Goal: Transaction & Acquisition: Obtain resource

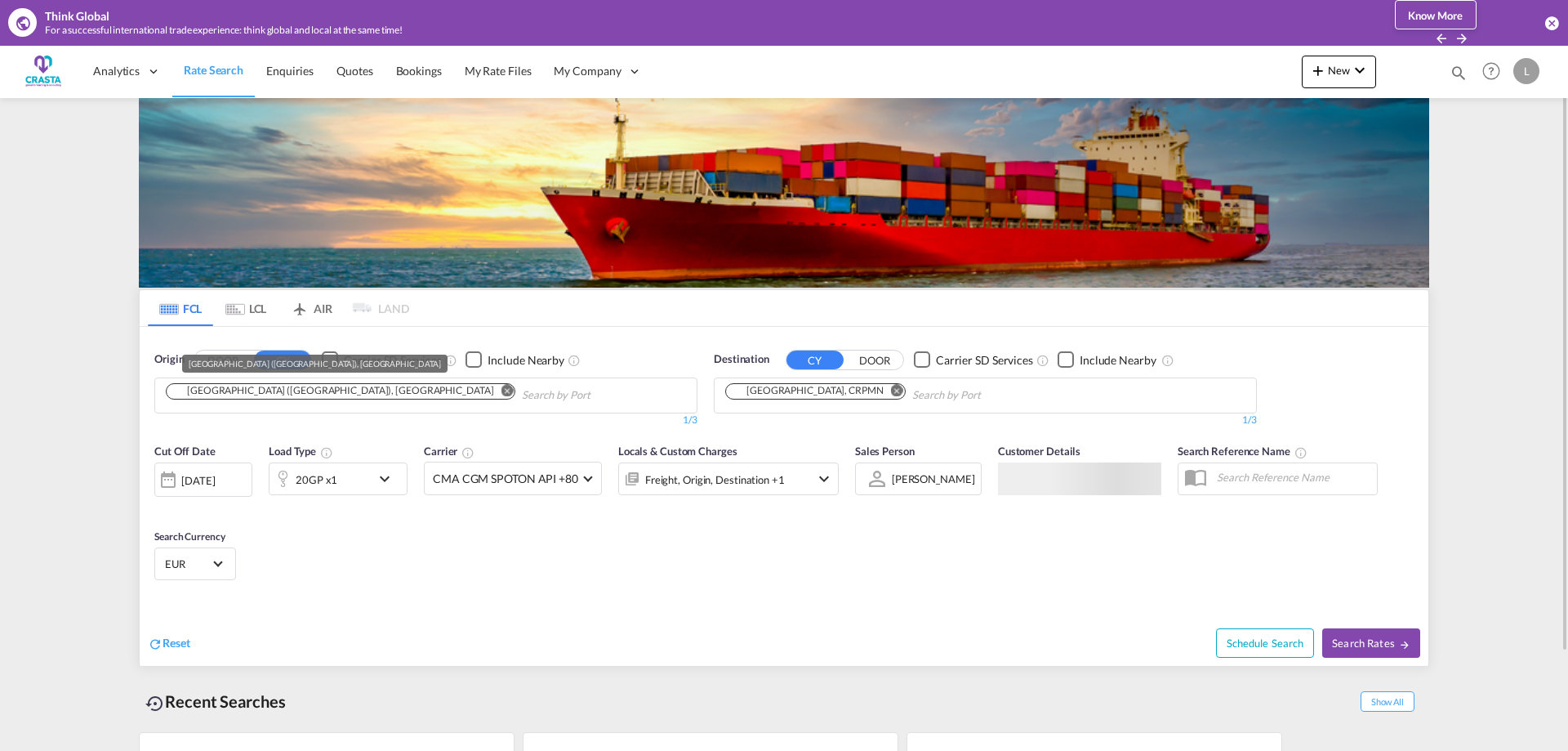
click at [249, 395] on div "[GEOGRAPHIC_DATA] ([GEOGRAPHIC_DATA]), [GEOGRAPHIC_DATA]" at bounding box center [332, 390] width 322 height 14
click at [501, 393] on md-icon "Remove" at bounding box center [507, 390] width 12 height 12
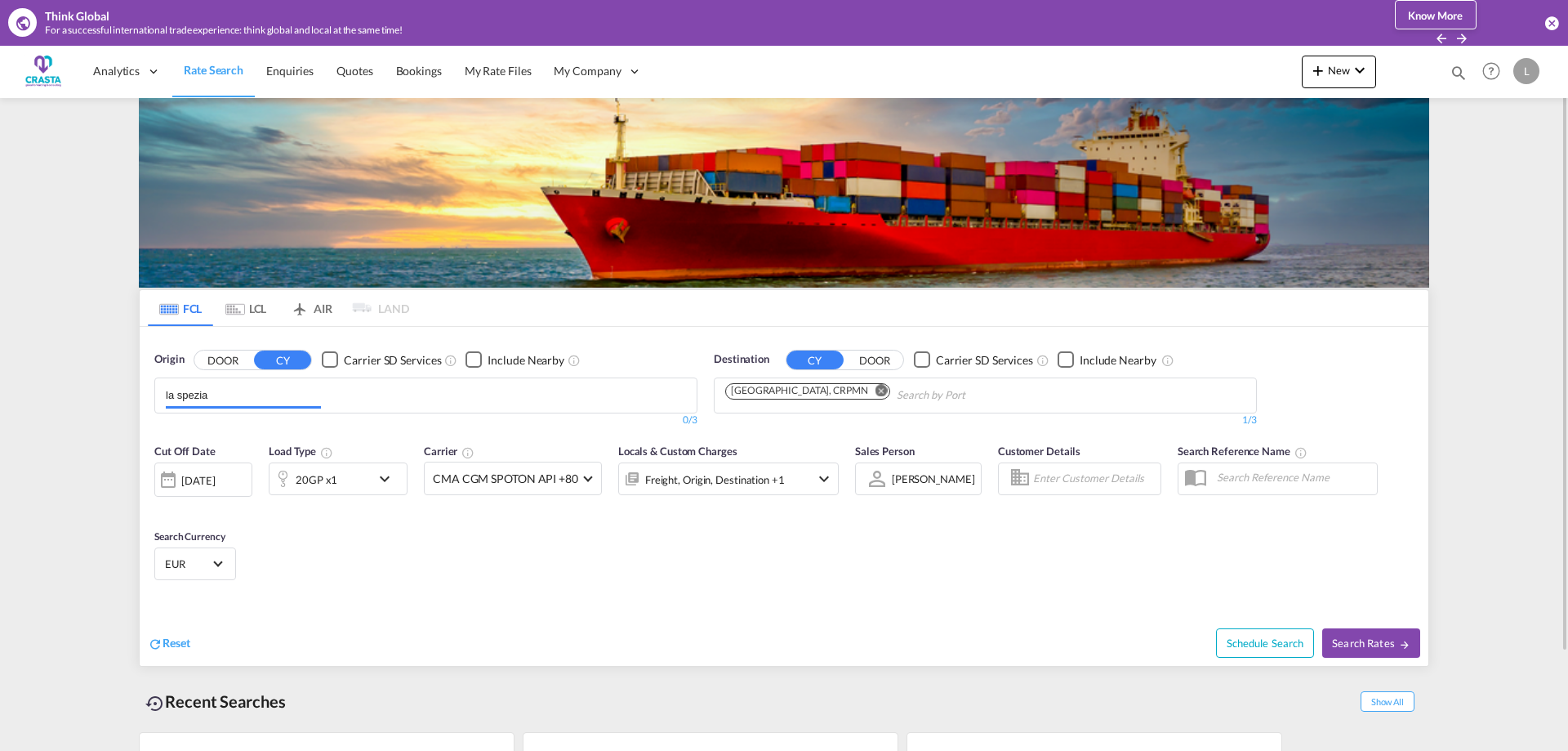
type input "la spezia"
click at [891, 388] on md-icon "Remove" at bounding box center [897, 390] width 12 height 12
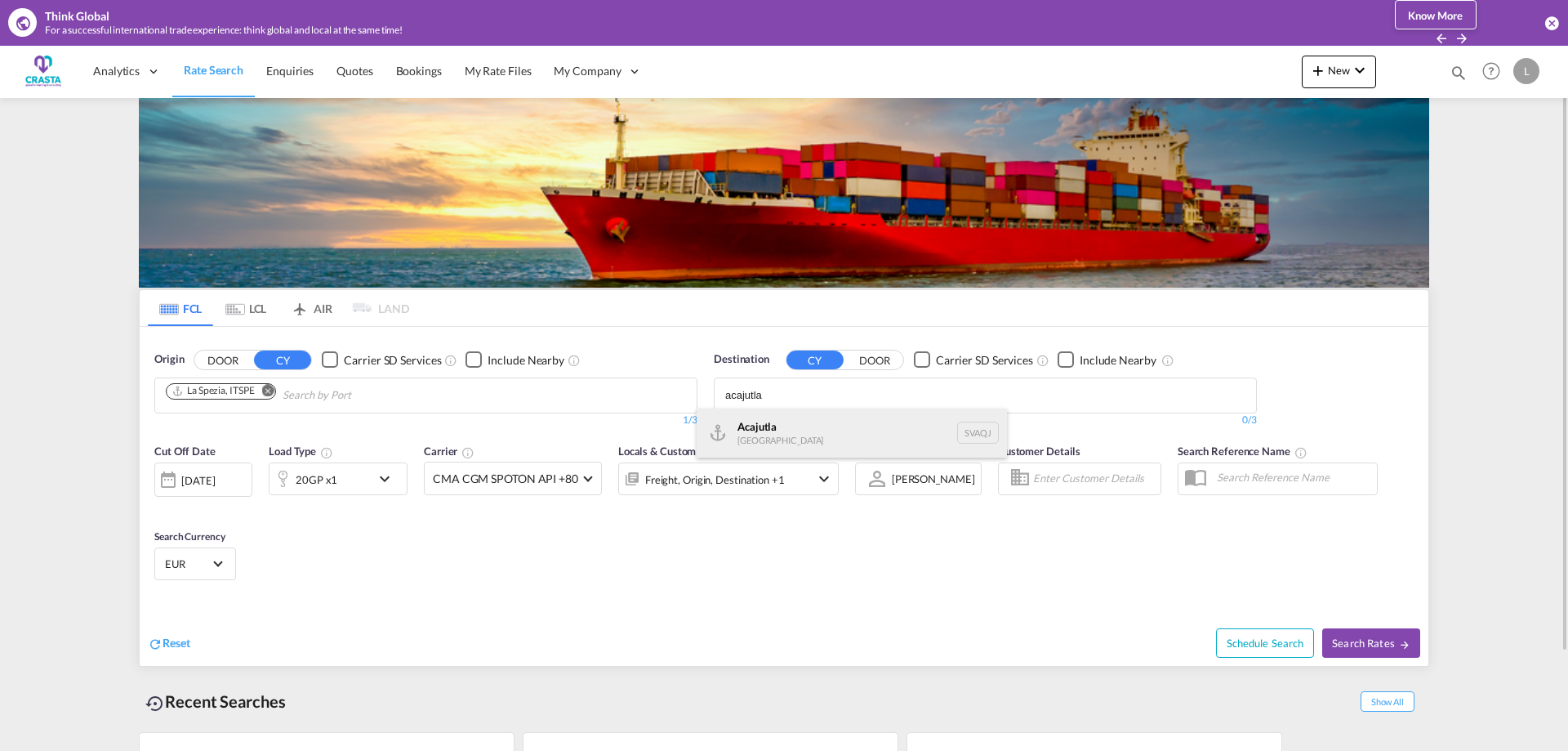
type input "acajutla"
click at [791, 424] on div "Acajutla [GEOGRAPHIC_DATA] SVAQJ" at bounding box center [852, 433] width 311 height 49
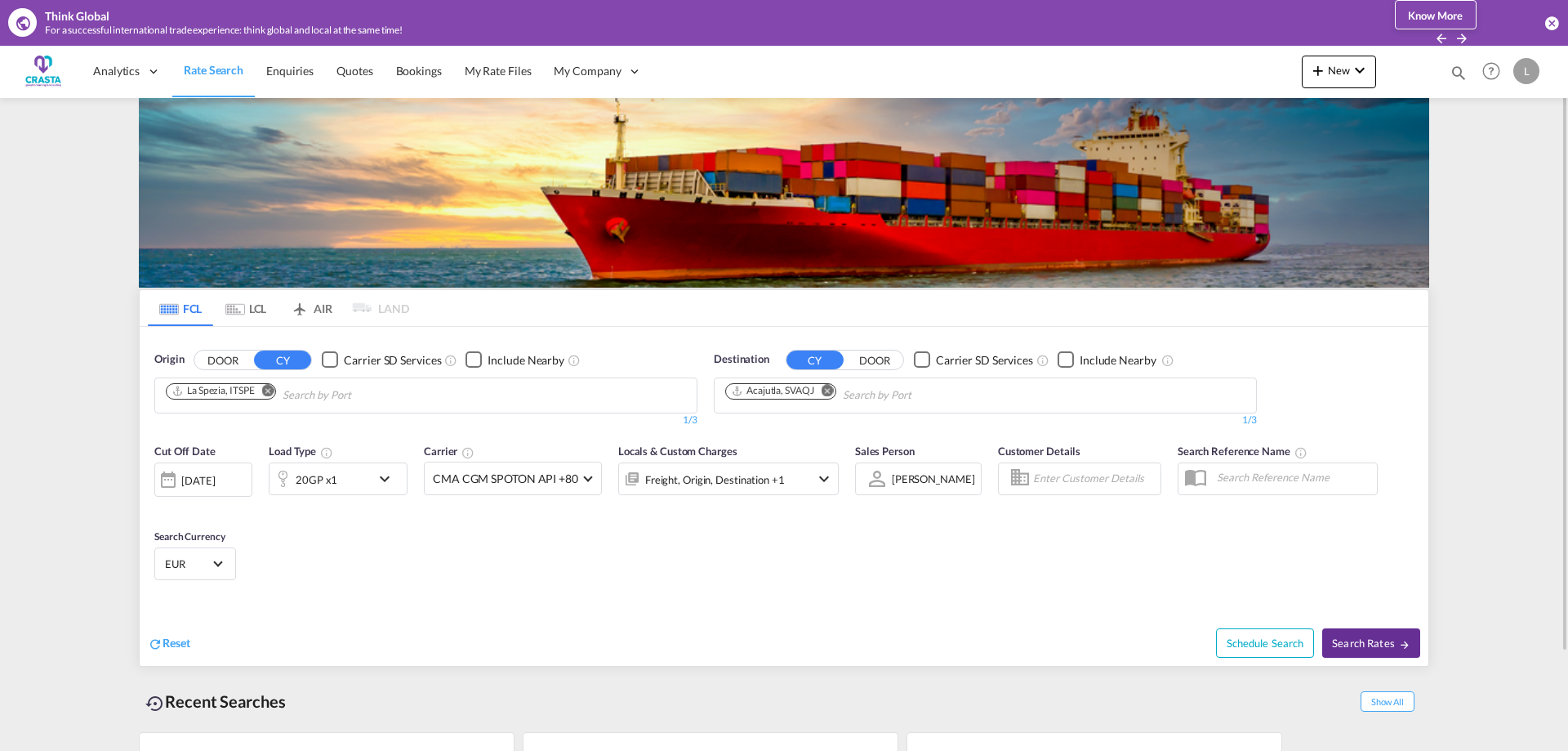
click at [1383, 642] on span "Search Rates" at bounding box center [1371, 642] width 78 height 13
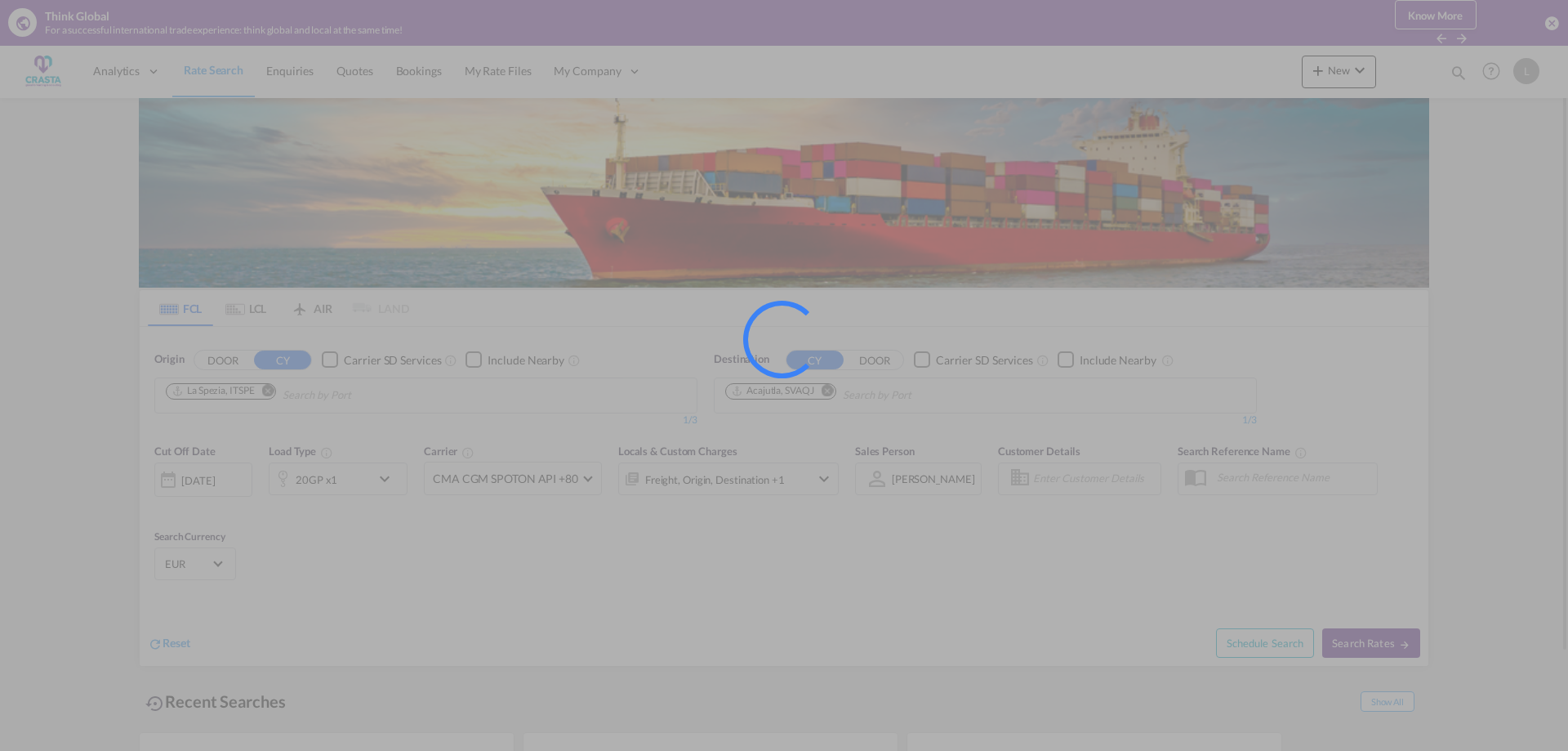
type input "ITSPE to SVAQJ / [DATE]"
